Goal: Find specific page/section: Find specific page/section

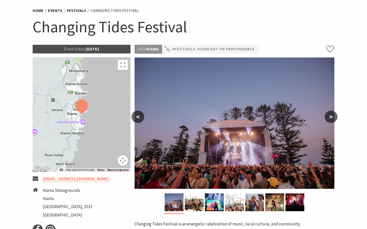
scroll to position [37, 0]
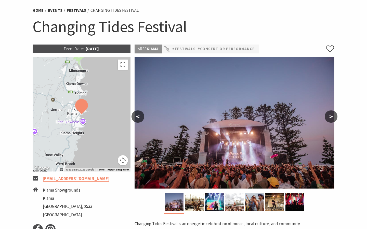
click at [334, 117] on button ">" at bounding box center [331, 117] width 13 height 12
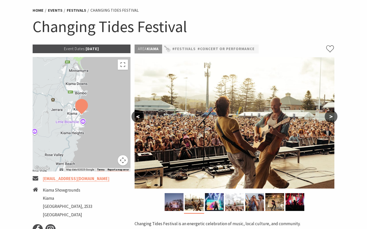
click at [334, 117] on button ">" at bounding box center [331, 117] width 13 height 12
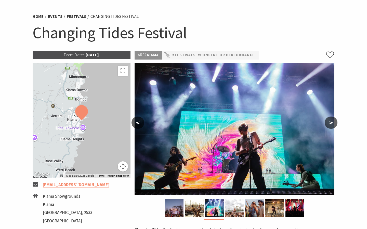
scroll to position [17, 0]
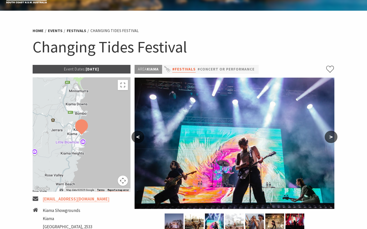
click at [189, 70] on link "#Festivals" at bounding box center [183, 69] width 23 height 6
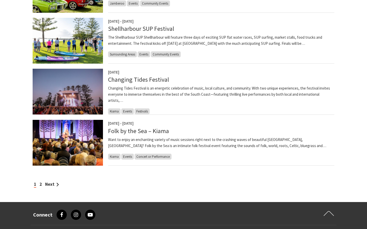
scroll to position [393, 0]
